Goal: Task Accomplishment & Management: Complete application form

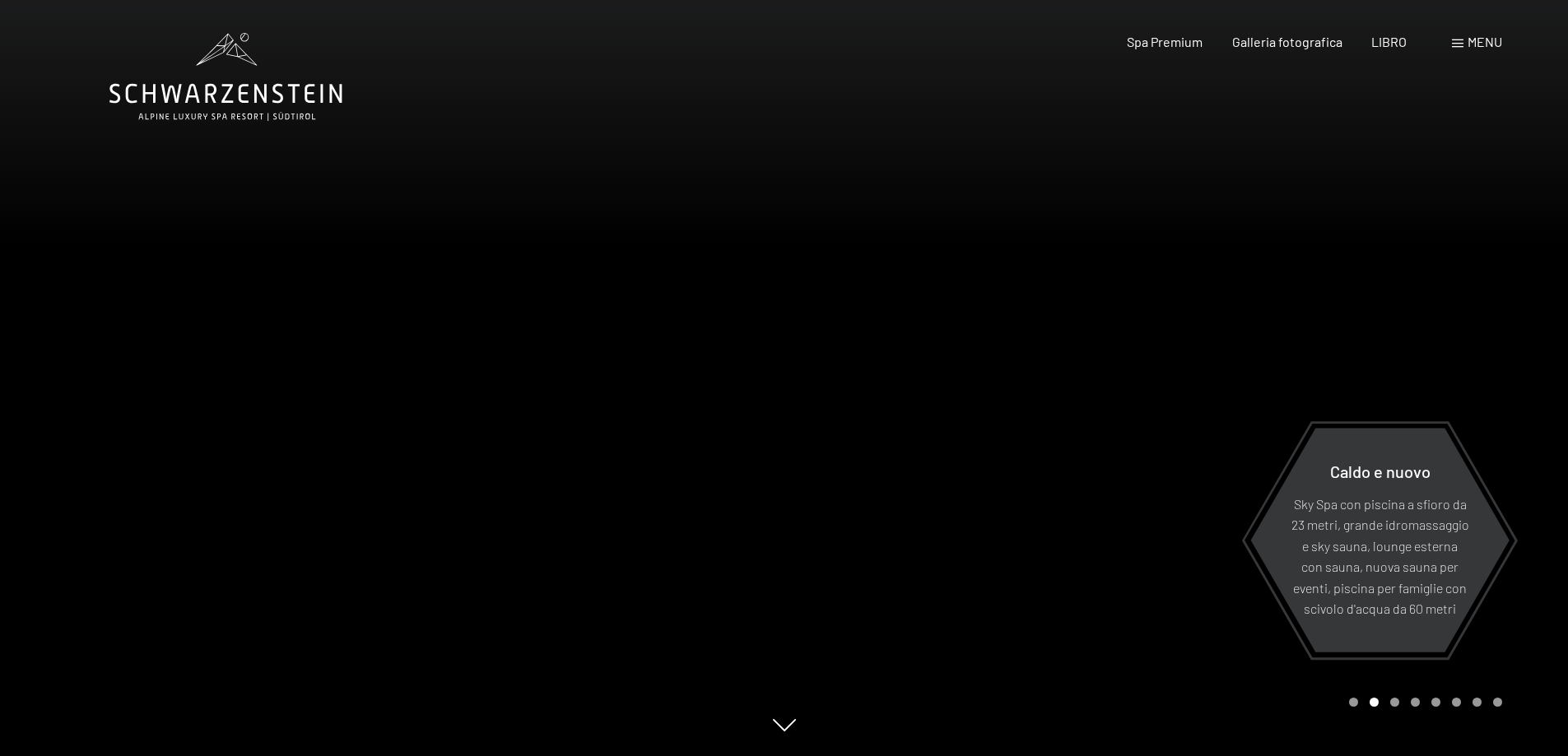
click at [1466, 38] on div "menu" at bounding box center [1477, 42] width 50 height 18
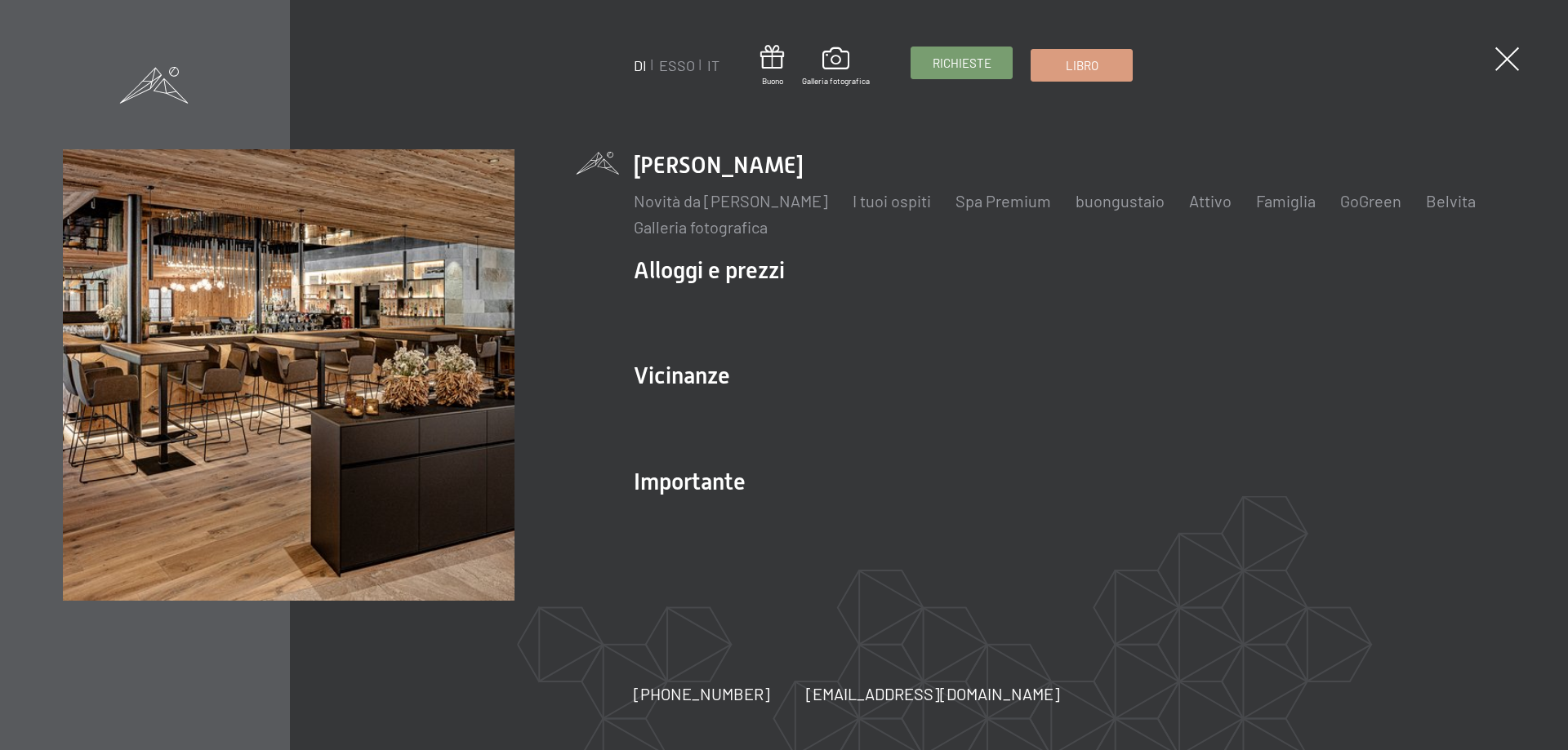
click at [962, 63] on font "Richieste" at bounding box center [961, 62] width 58 height 14
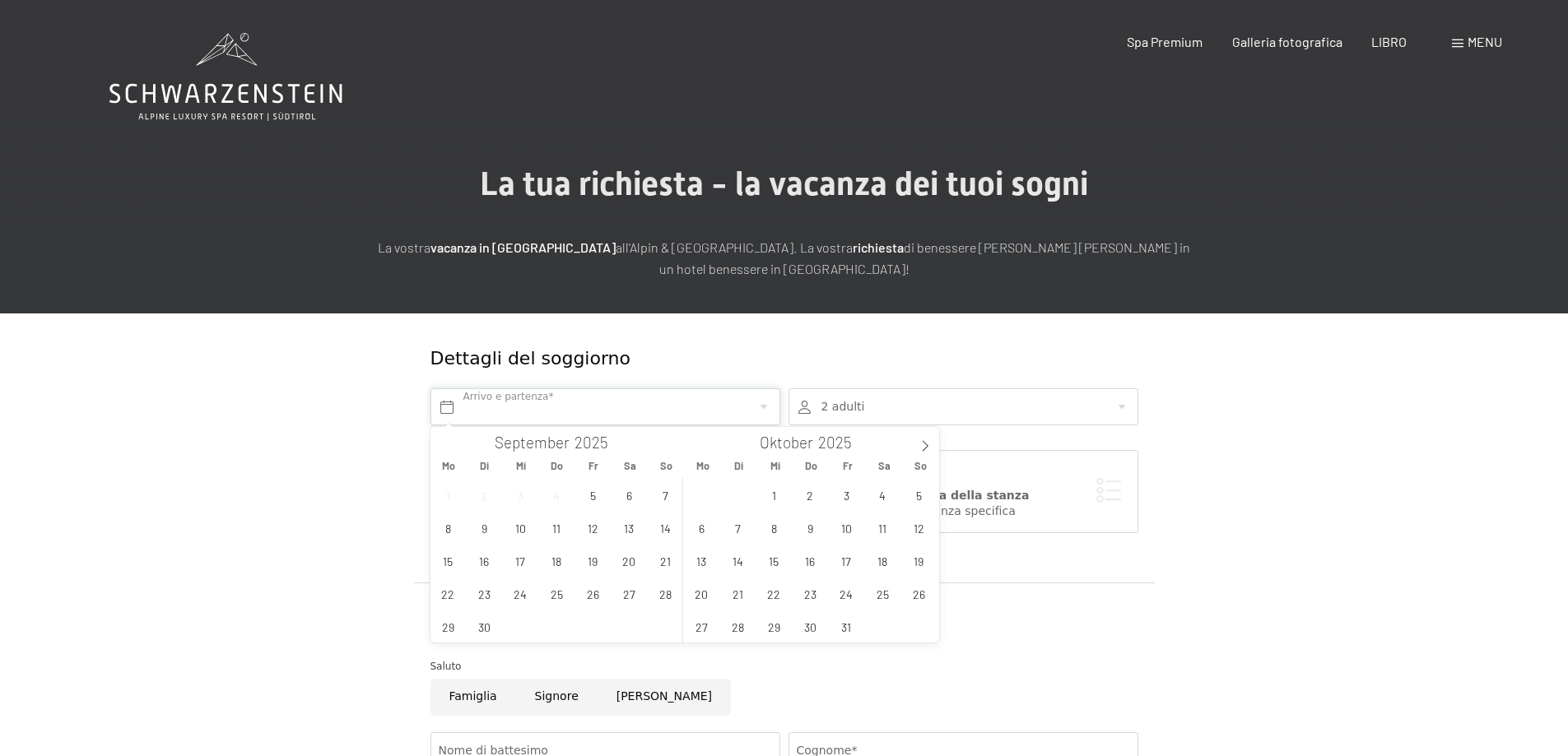
click at [563, 531] on span "11" at bounding box center [556, 527] width 32 height 32
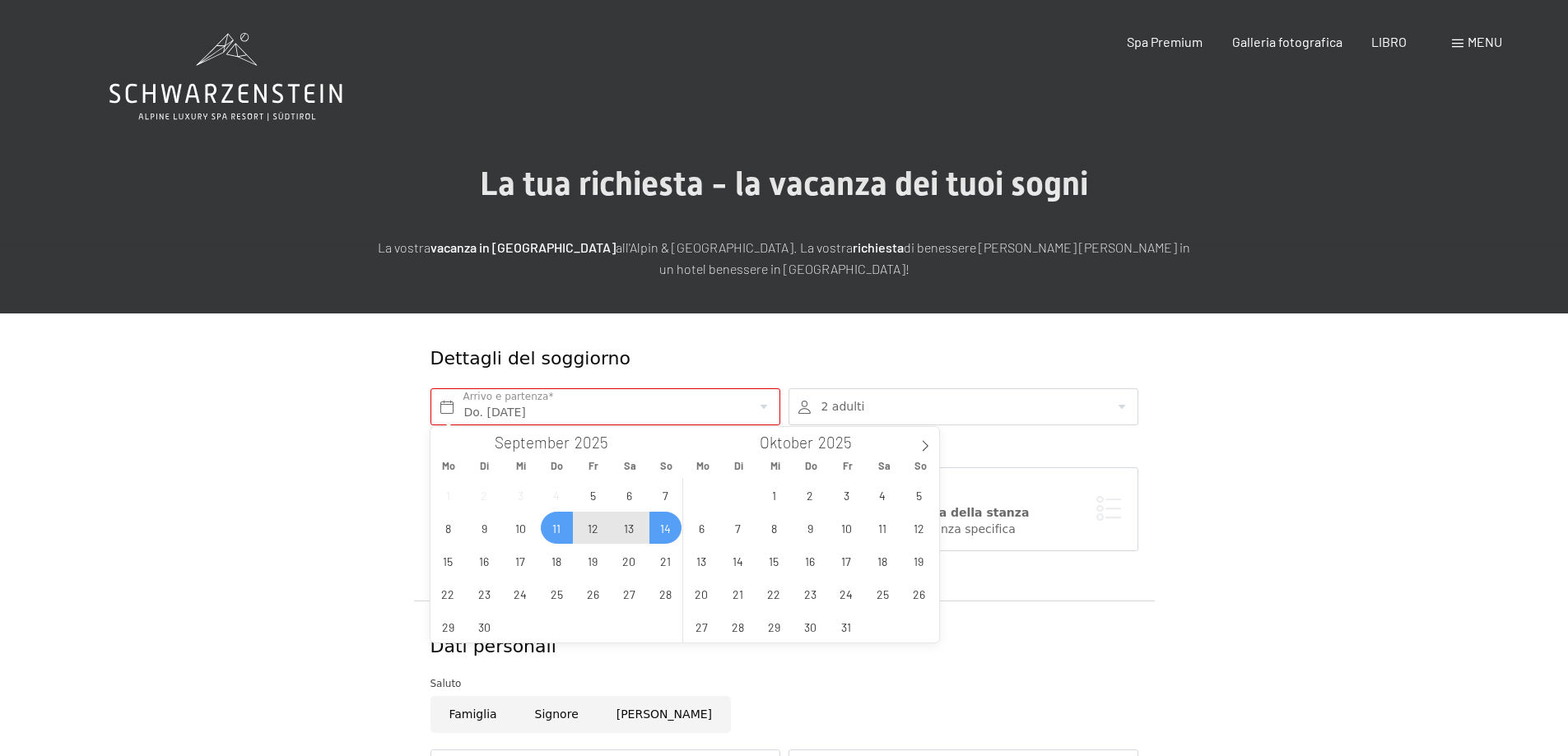
click at [666, 527] on span "14" at bounding box center [665, 527] width 32 height 32
type input "Do. 11.09.2025 - So. 14.09.2025"
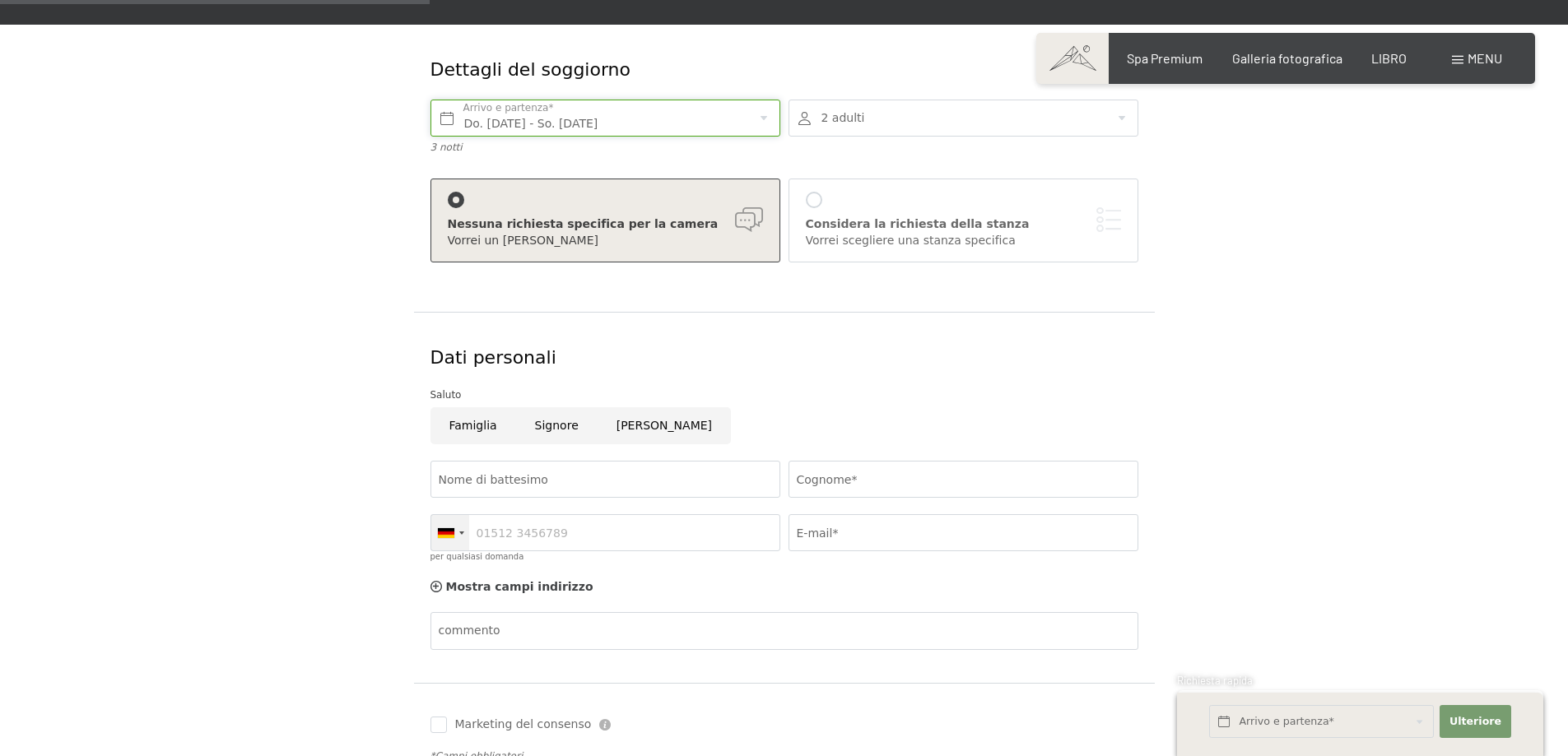
scroll to position [411, 0]
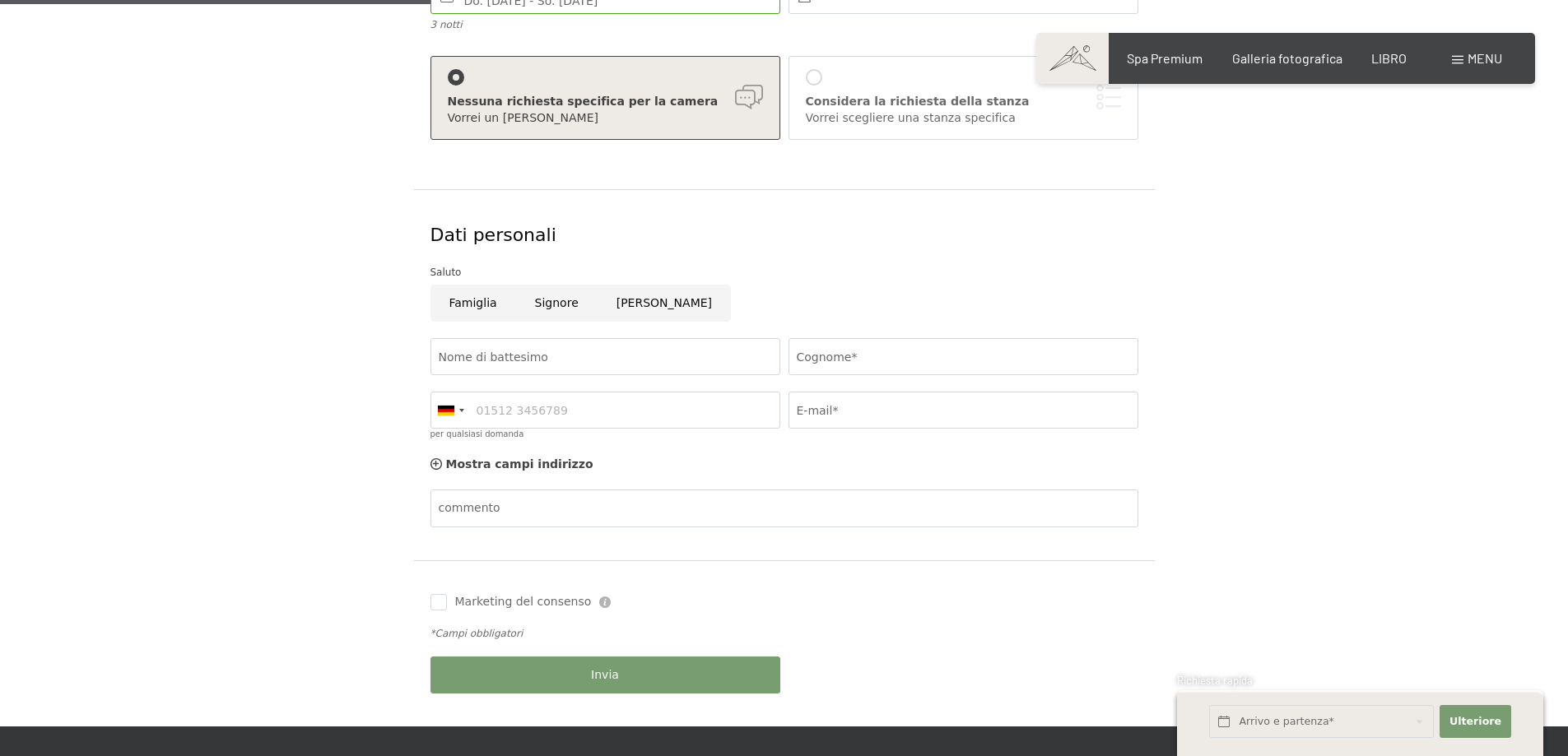
click at [547, 312] on input "Signore" at bounding box center [556, 303] width 81 height 37
radio input "true"
click at [555, 359] on input "Nome di battesimo" at bounding box center [605, 356] width 350 height 37
type input "giorgio"
type input "osimani"
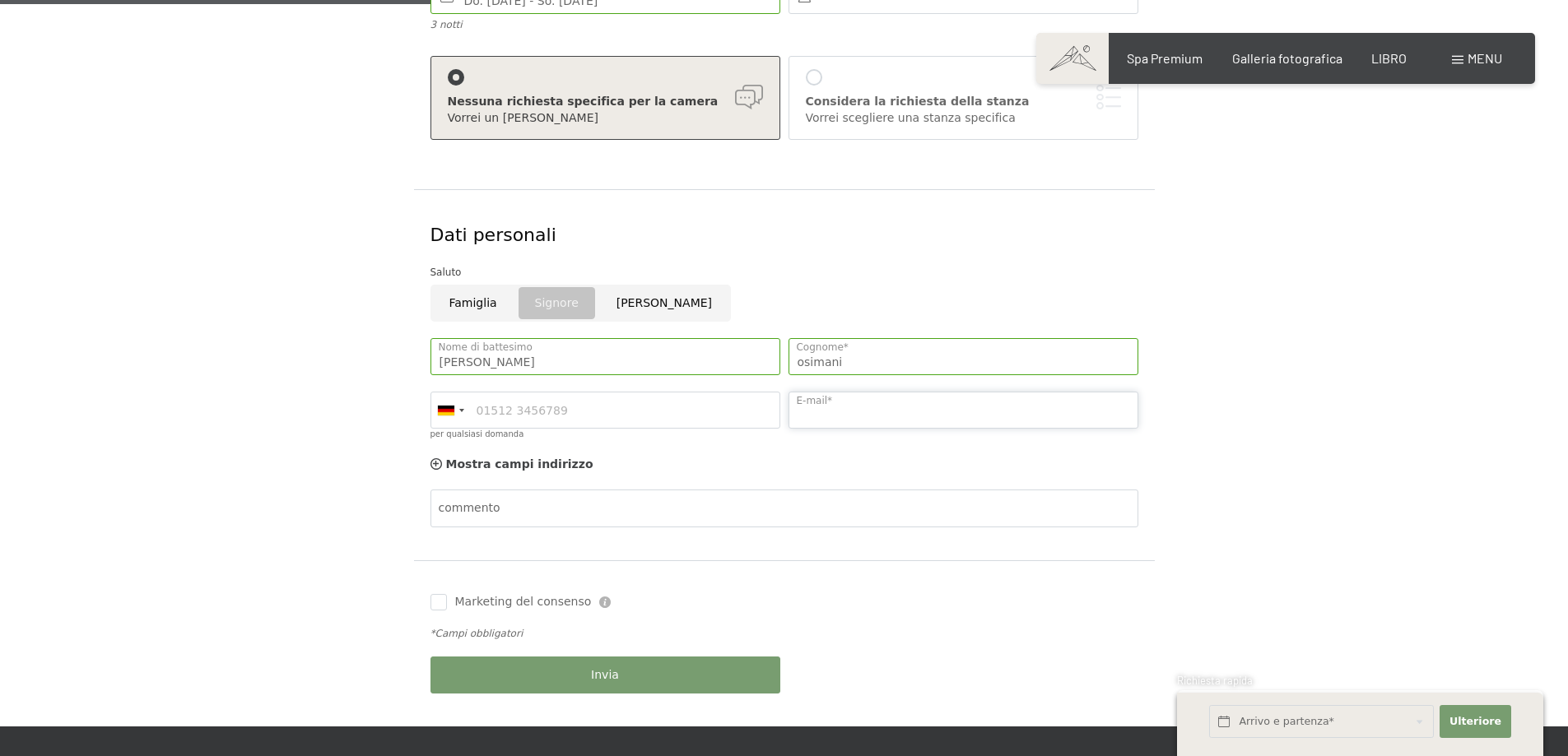
click at [817, 408] on input "E-mail*" at bounding box center [964, 410] width 350 height 37
type input "giosimani@libero.it"
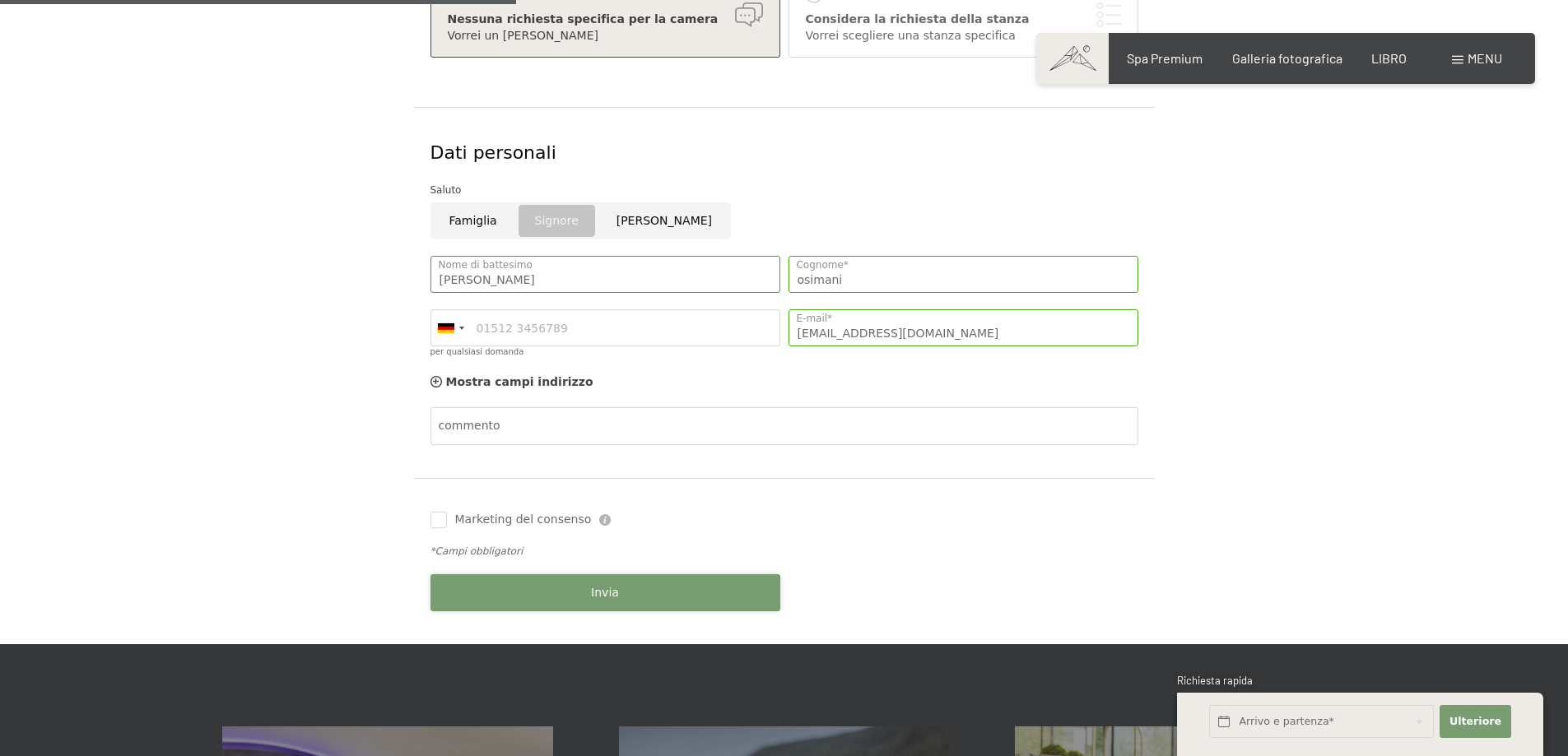
click at [570, 586] on button "Invia" at bounding box center [605, 593] width 350 height 37
